Goal: Task Accomplishment & Management: Complete application form

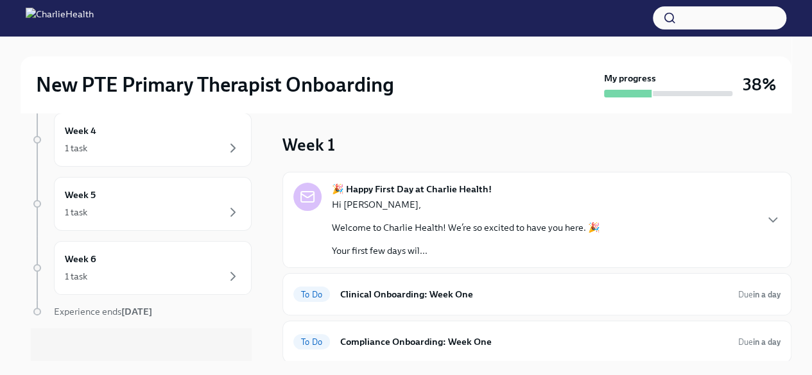
scroll to position [306, 0]
click at [231, 268] on icon "button" at bounding box center [233, 272] width 4 height 8
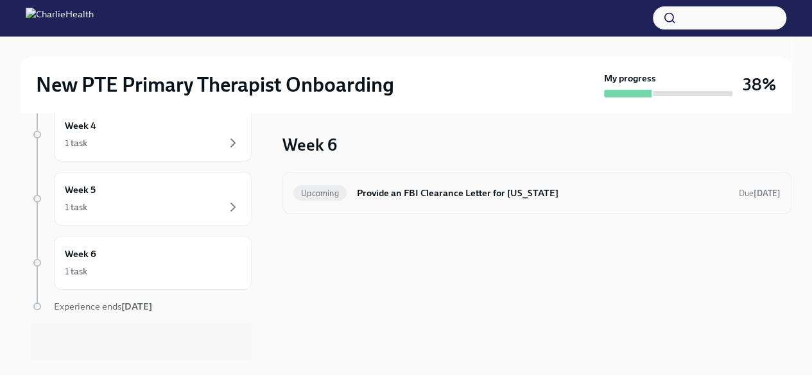
click at [365, 196] on h6 "Provide an FBI Clearance Letter for [US_STATE]" at bounding box center [543, 193] width 372 height 14
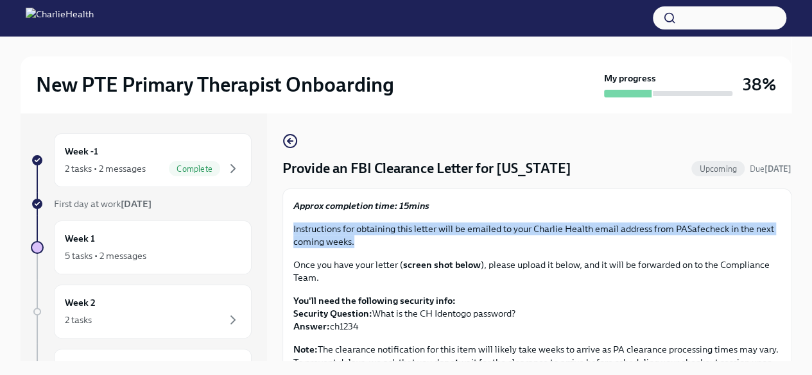
drag, startPoint x: 779, startPoint y: 201, endPoint x: 784, endPoint y: 243, distance: 42.7
click at [784, 243] on div "Provide an FBI Clearance Letter for [US_STATE] Upcoming Due [DATE] Approx compl…" at bounding box center [536, 237] width 509 height 248
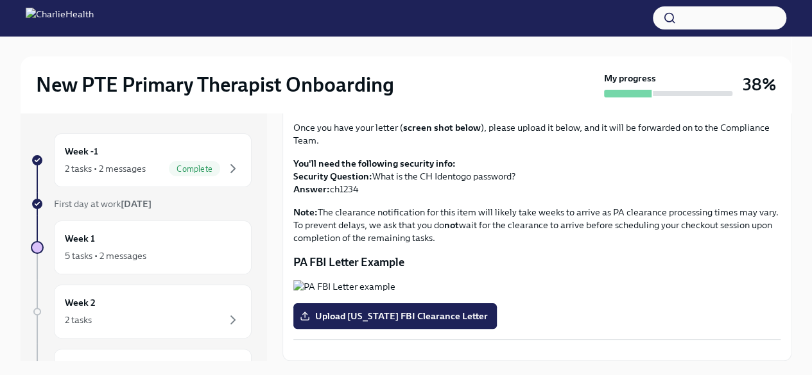
scroll to position [321, 0]
click at [163, 159] on div "Week -1 2 tasks • 2 messages Complete" at bounding box center [153, 160] width 176 height 32
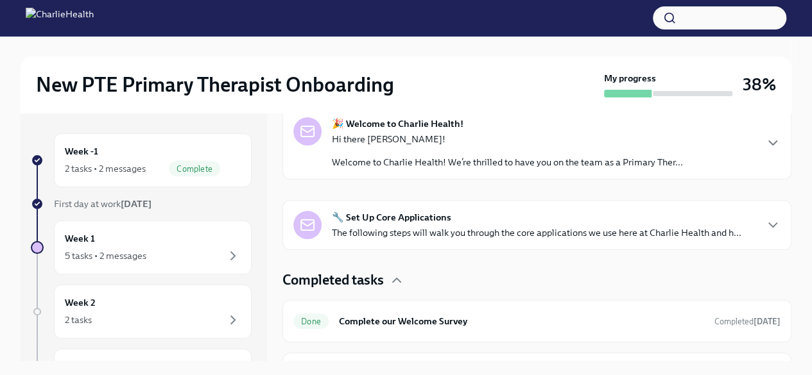
scroll to position [152, 0]
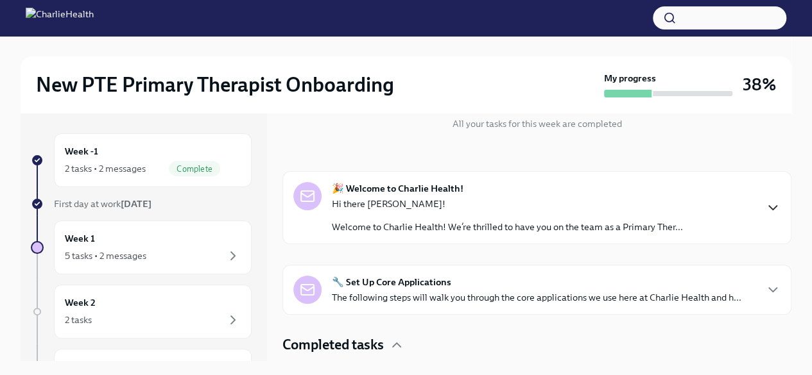
click at [765, 206] on icon "button" at bounding box center [772, 207] width 15 height 15
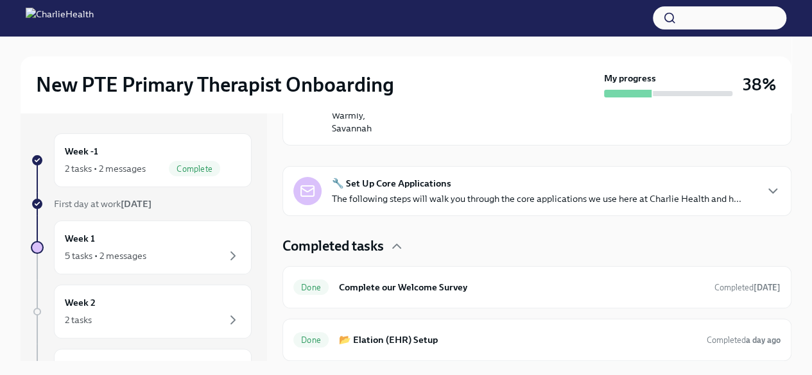
scroll to position [839, 0]
click at [765, 199] on icon "button" at bounding box center [772, 191] width 15 height 15
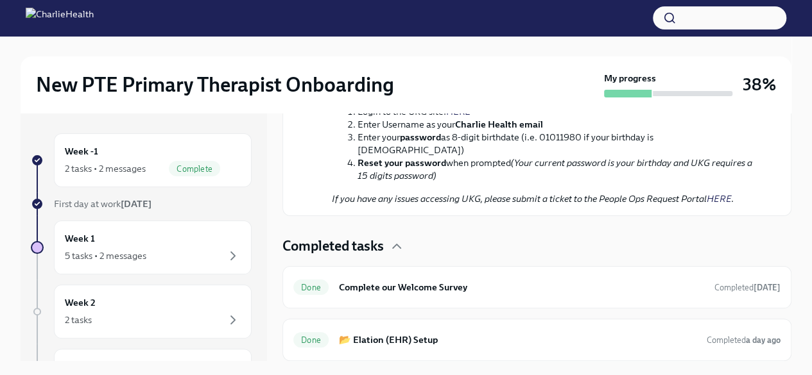
scroll to position [1710, 0]
click at [737, 300] on div "Done Complete our Welcome Survey Completed 6 days ago" at bounding box center [536, 287] width 509 height 42
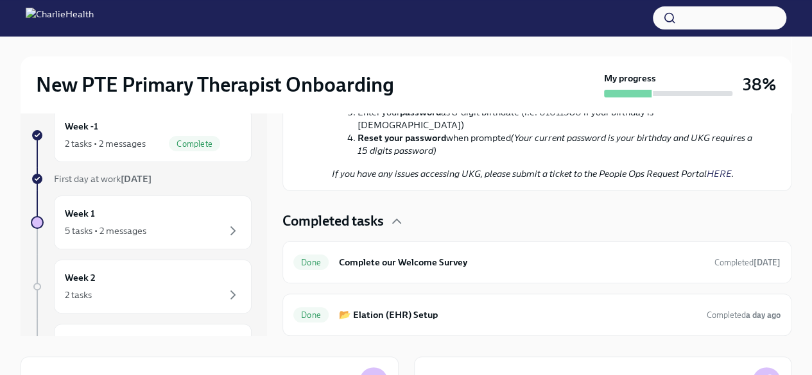
scroll to position [18, 0]
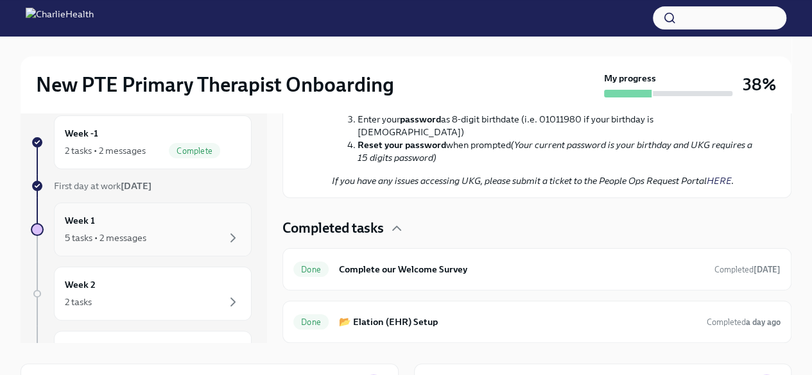
click at [190, 222] on div "Week 1 5 tasks • 2 messages" at bounding box center [153, 230] width 176 height 32
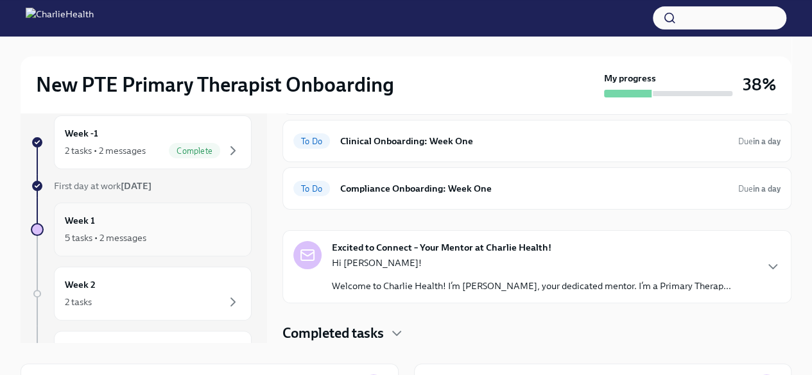
scroll to position [133, 0]
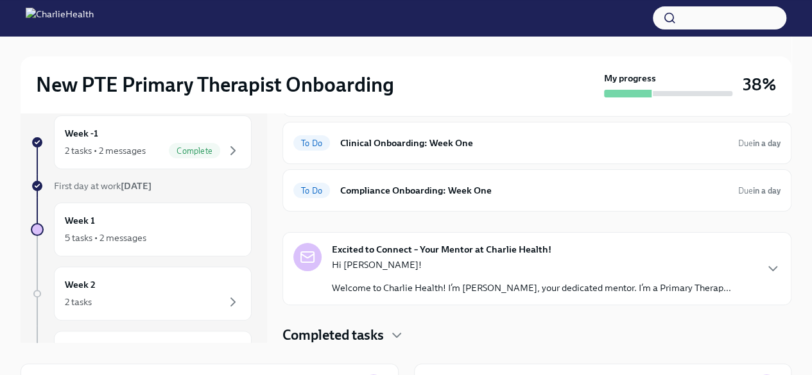
click at [337, 265] on p "Hi [PERSON_NAME]!" at bounding box center [531, 265] width 399 height 13
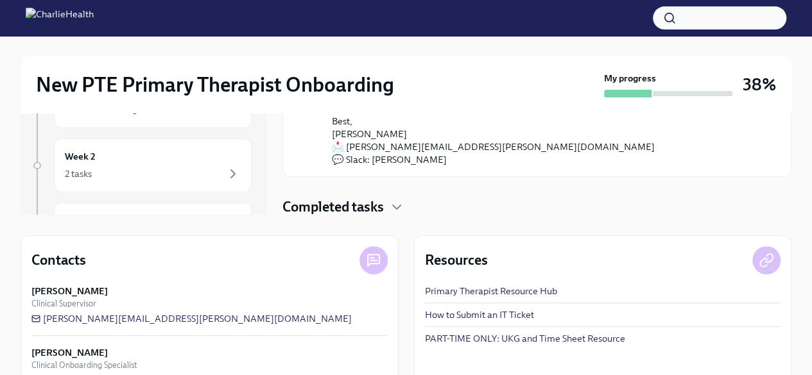
scroll to position [142, 0]
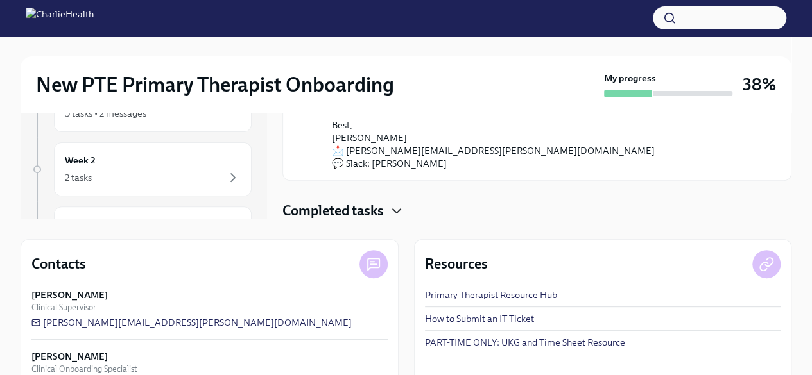
click at [396, 209] on icon "button" at bounding box center [397, 211] width 8 height 4
click at [417, 209] on div "Completed tasks" at bounding box center [536, 211] width 509 height 19
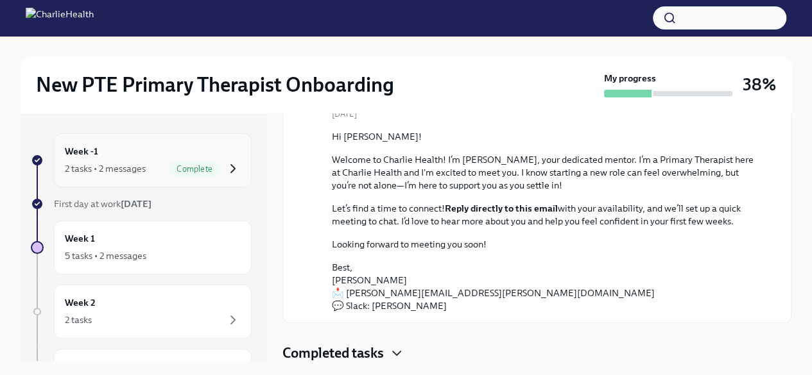
click at [225, 162] on icon "button" at bounding box center [232, 168] width 15 height 15
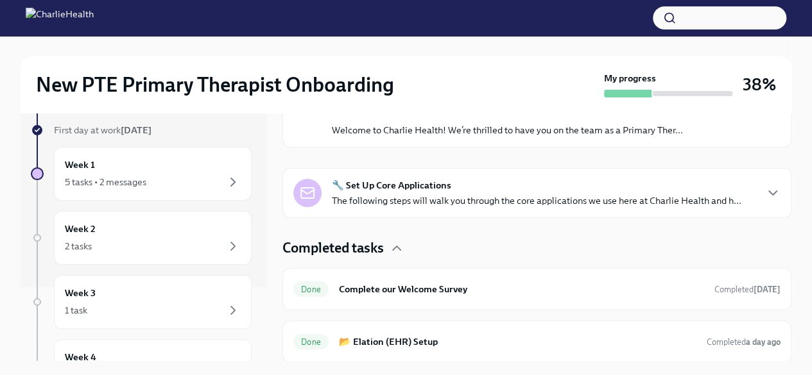
scroll to position [86, 0]
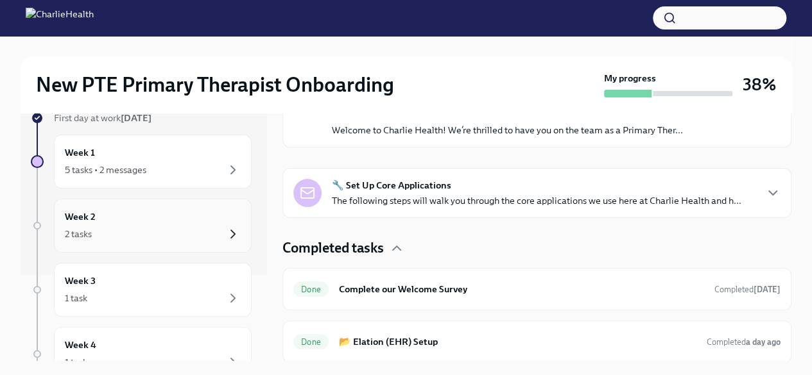
click at [227, 233] on icon "button" at bounding box center [232, 234] width 15 height 15
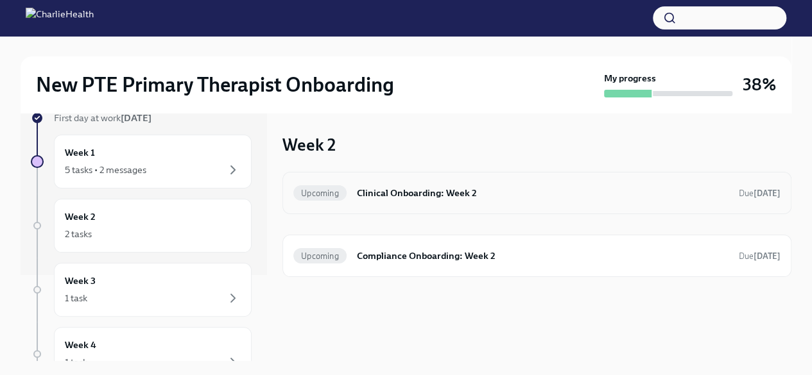
click at [536, 200] on div "Upcoming Clinical Onboarding: Week 2 Due in 8 days" at bounding box center [536, 193] width 487 height 21
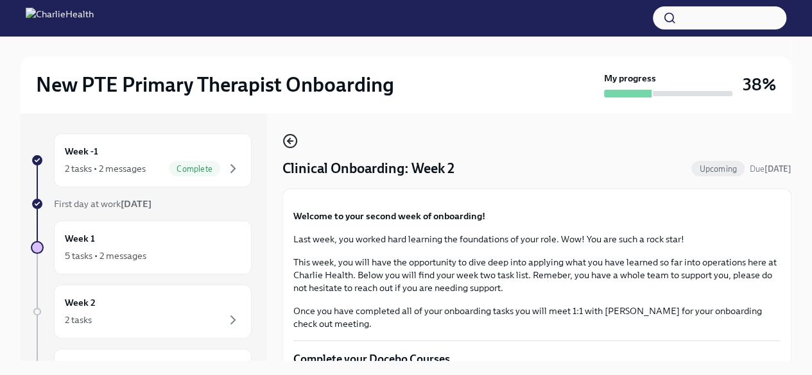
click at [293, 142] on icon "button" at bounding box center [289, 140] width 15 height 15
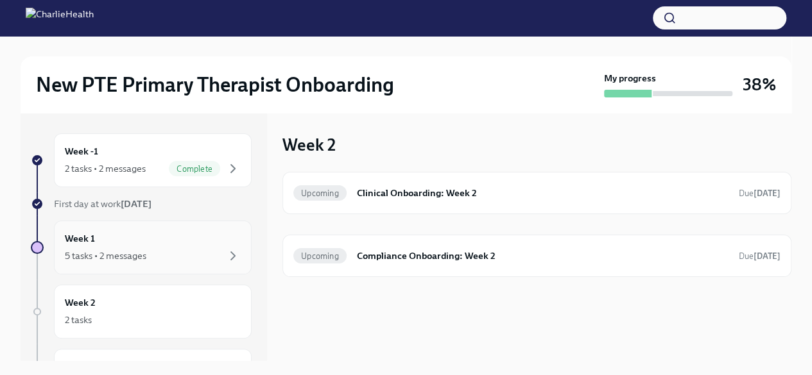
click at [162, 236] on div "Week 1 5 tasks • 2 messages" at bounding box center [153, 248] width 176 height 32
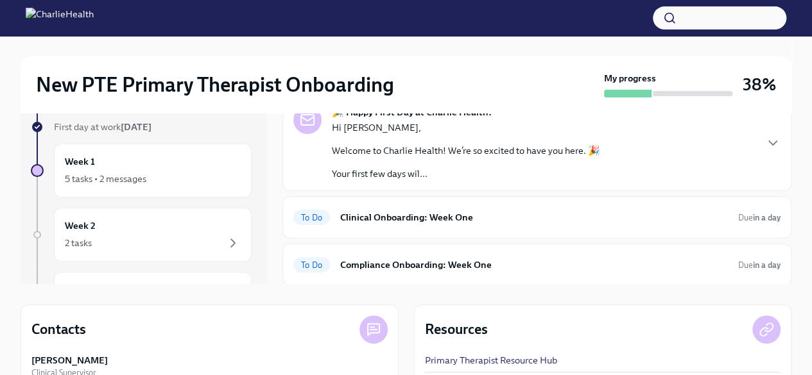
scroll to position [107, 0]
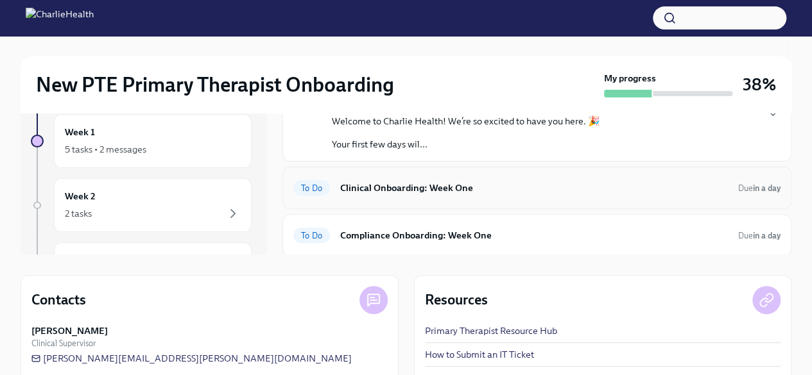
click at [698, 201] on div "To Do Clinical Onboarding: Week One Due in a day" at bounding box center [536, 188] width 509 height 42
click at [722, 184] on div "To Do Clinical Onboarding: Week One Due in a day" at bounding box center [536, 188] width 487 height 21
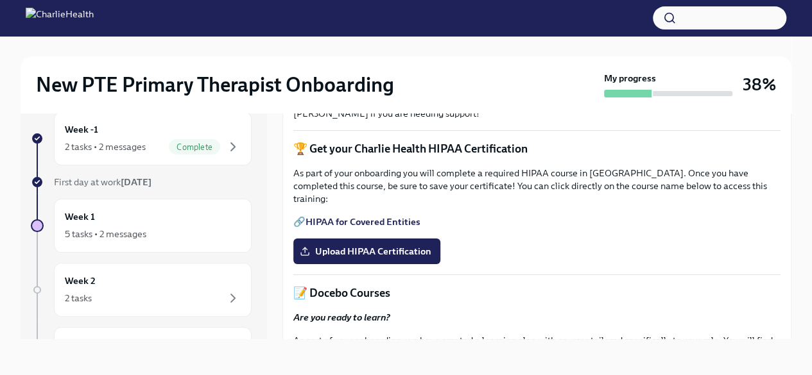
scroll to position [415, 0]
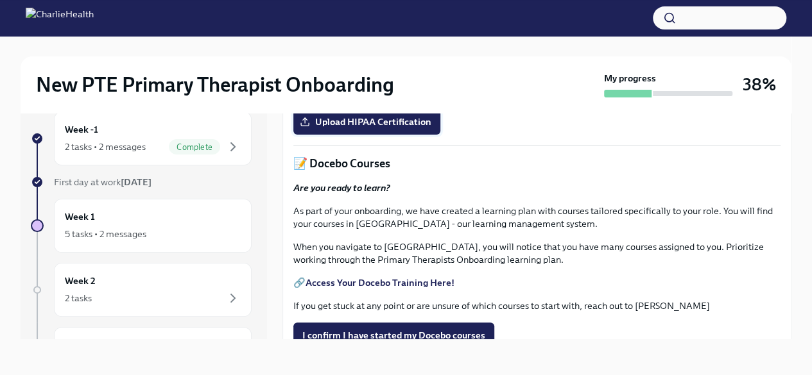
click at [407, 128] on span "Upload HIPAA Certification" at bounding box center [366, 122] width 129 height 13
click at [0, 0] on input "Upload HIPAA Certification" at bounding box center [0, 0] width 0 height 0
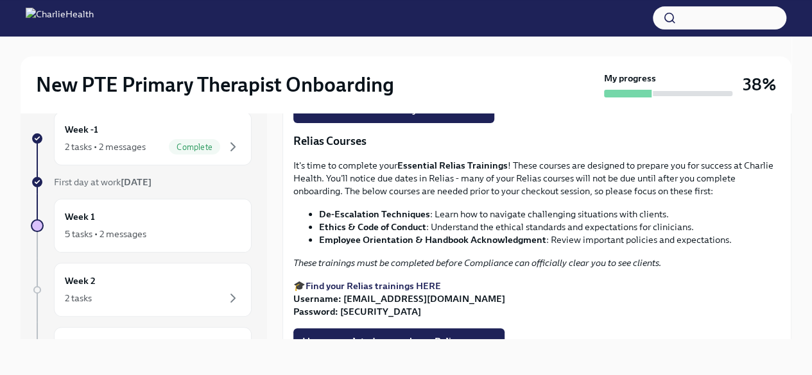
scroll to position [646, 0]
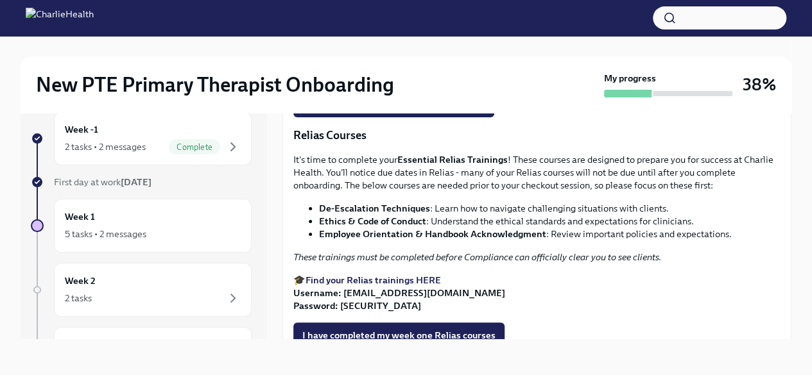
click at [427, 58] on strong "Access Your Docebo Training Here!" at bounding box center [380, 52] width 149 height 12
click at [372, 111] on span "I confirm I have started my Docebo courses" at bounding box center [393, 104] width 183 height 13
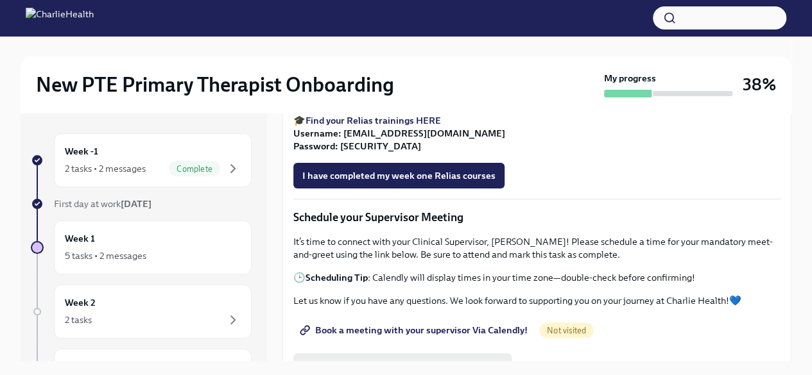
scroll to position [832, 0]
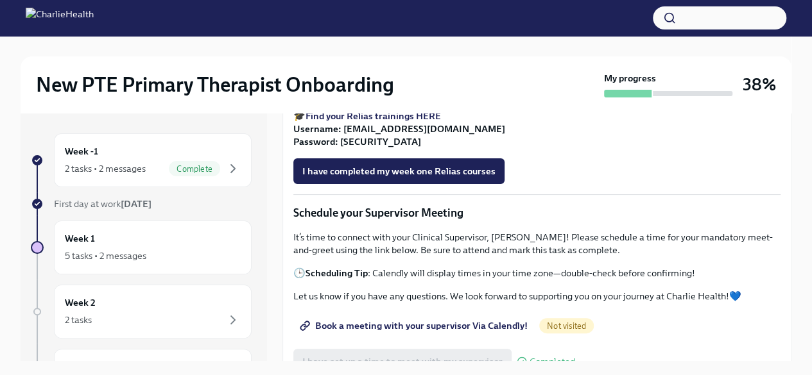
click at [436, 122] on strong "Find your Relias trainings HERE" at bounding box center [373, 116] width 135 height 12
